Goal: Find specific page/section: Locate a particular part of the current website

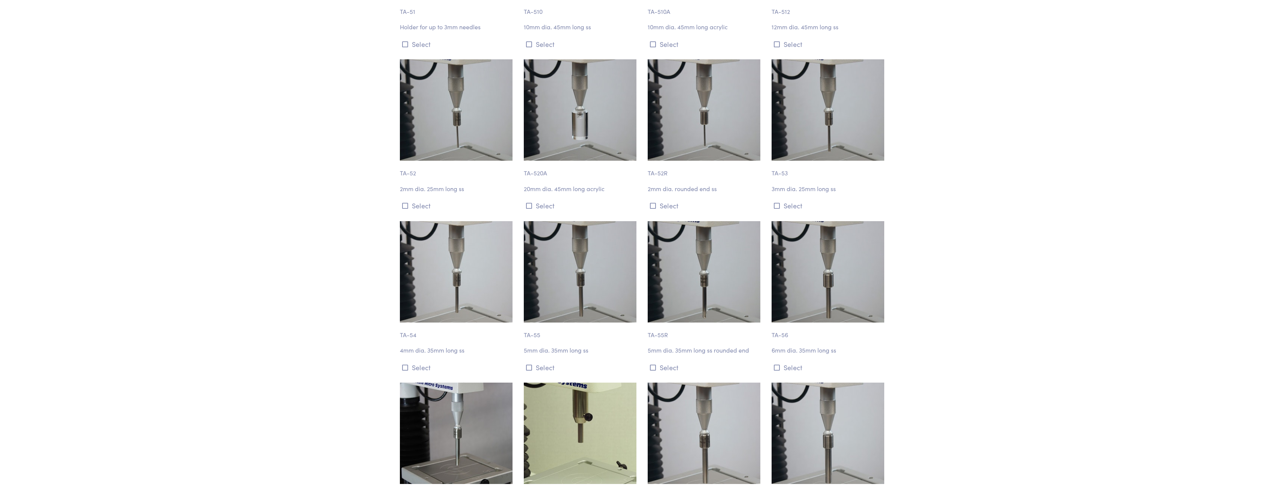
scroll to position [1878, 0]
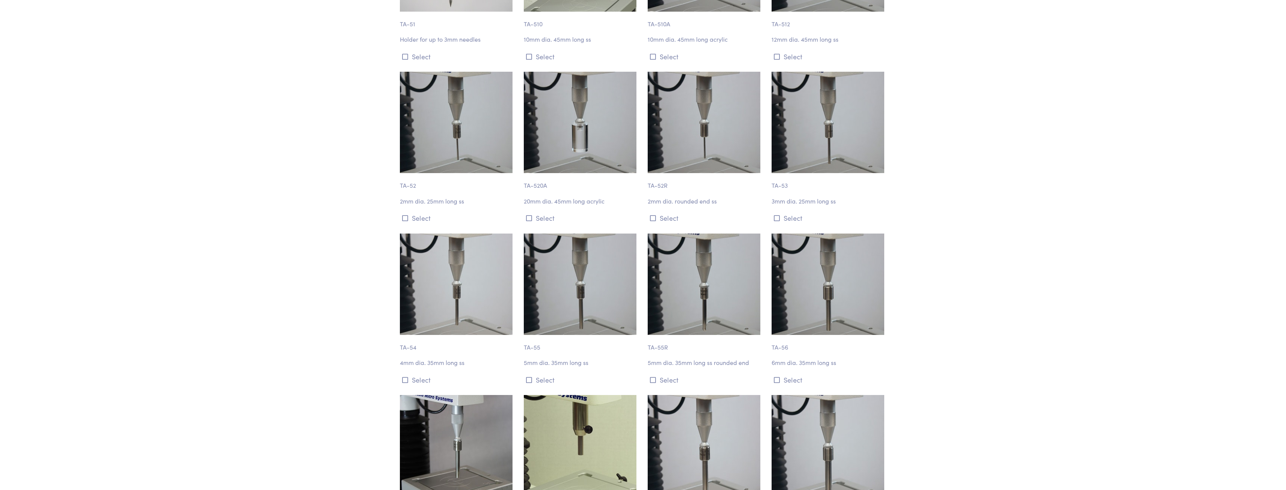
click at [412, 348] on p "TA-54" at bounding box center [457, 343] width 115 height 17
click at [413, 347] on p "TA-54" at bounding box center [457, 343] width 115 height 17
click at [414, 346] on p "TA-54" at bounding box center [457, 343] width 115 height 17
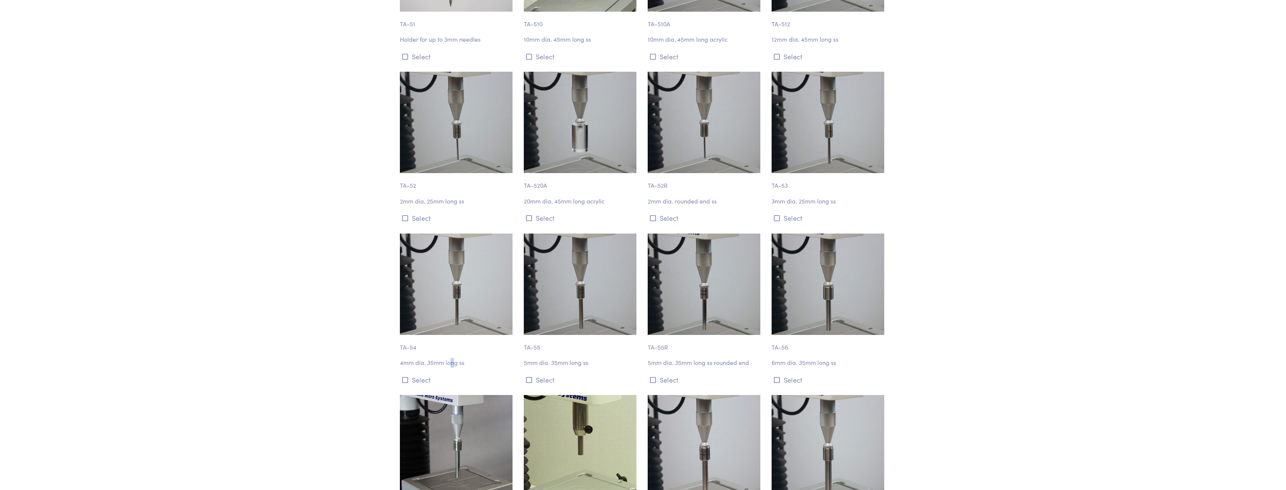
drag, startPoint x: 450, startPoint y: 355, endPoint x: 447, endPoint y: 359, distance: 4.8
click at [447, 358] on div "TA-54 4mm dia. 35mm long ss Select" at bounding box center [457, 310] width 124 height 152
click at [447, 359] on p "4mm dia. 35mm long ss" at bounding box center [457, 363] width 115 height 10
click at [447, 357] on div "TA-54 4mm dia. 35mm long ss Select" at bounding box center [457, 310] width 124 height 152
